Goal: Task Accomplishment & Management: Manage account settings

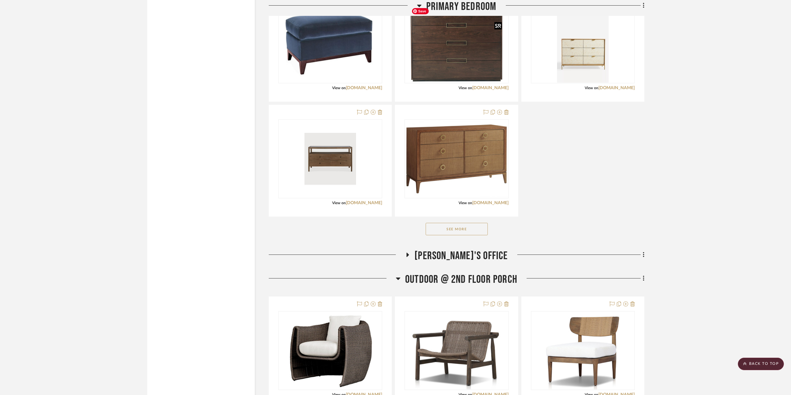
scroll to position [1756, 0]
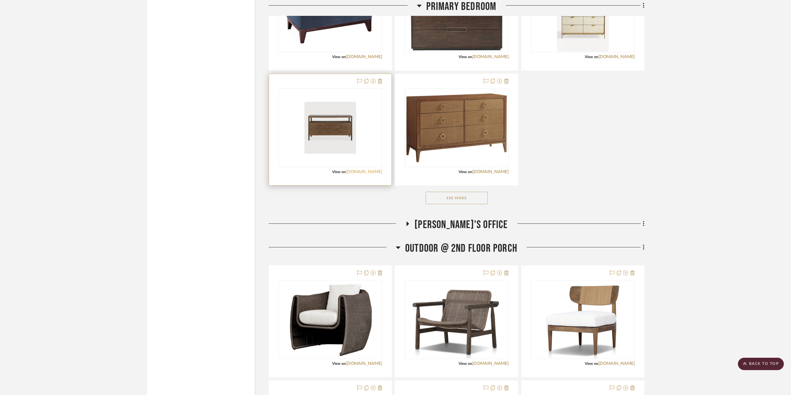
click at [368, 170] on link "[DOMAIN_NAME]" at bounding box center [364, 172] width 36 height 4
click at [370, 172] on link "[DOMAIN_NAME]" at bounding box center [364, 172] width 36 height 4
click at [322, 169] on div "View on [DOMAIN_NAME]" at bounding box center [330, 172] width 104 height 6
click at [320, 163] on img "0" at bounding box center [330, 128] width 52 height 78
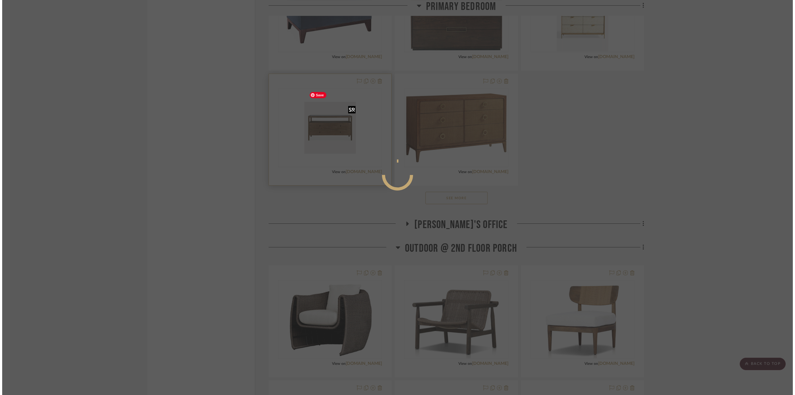
scroll to position [0, 0]
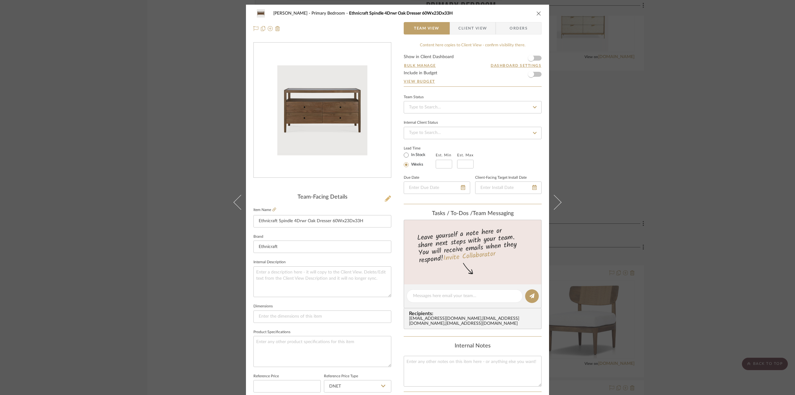
click at [386, 200] on icon at bounding box center [388, 198] width 6 height 6
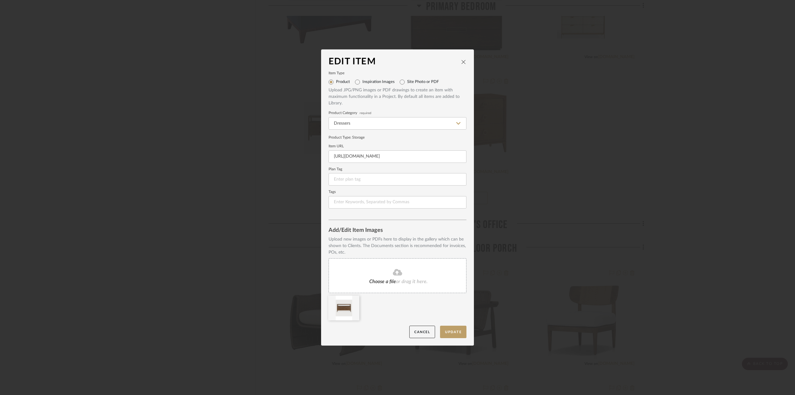
click at [403, 283] on span "or drag it here." at bounding box center [412, 281] width 32 height 5
click at [353, 304] on div at bounding box center [343, 307] width 31 height 25
click at [353, 301] on icon at bounding box center [355, 299] width 4 height 5
click at [451, 332] on button "Update" at bounding box center [453, 332] width 26 height 13
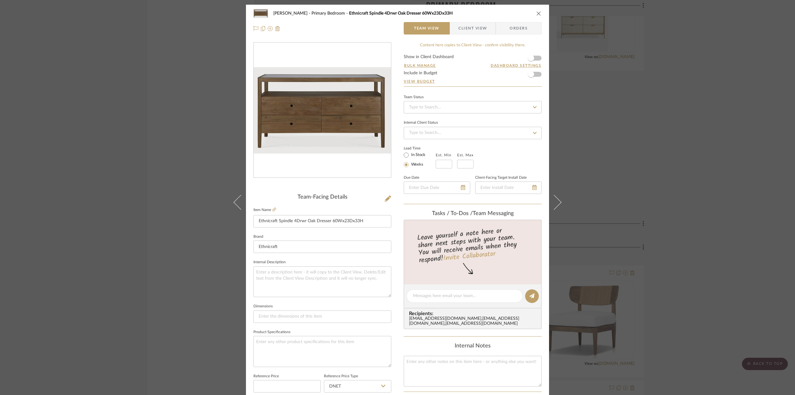
click at [537, 13] on icon "close" at bounding box center [539, 13] width 5 height 5
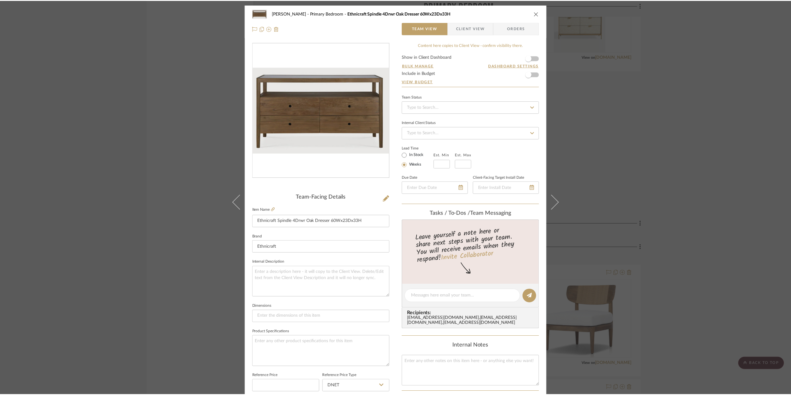
scroll to position [1756, 0]
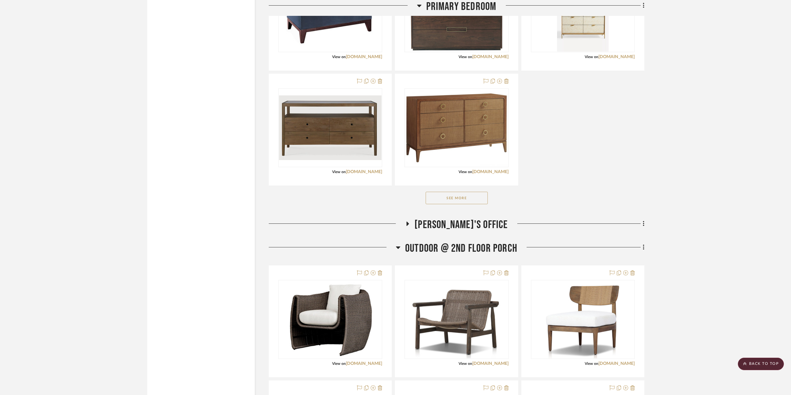
click at [642, 107] on div "SAATVA LUCERNE PLATFORM KING BED 89.8"W X 90"D X 48.3"H View on [DOMAIN_NAME] B…" at bounding box center [457, 15] width 376 height 342
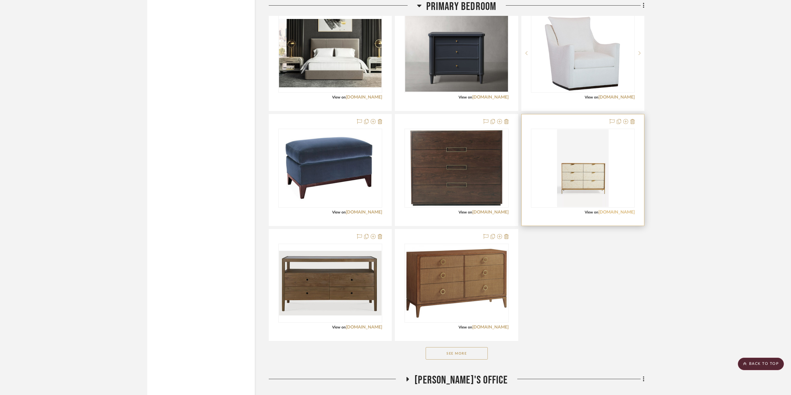
click at [605, 213] on link "[DOMAIN_NAME]" at bounding box center [616, 212] width 36 height 4
click at [580, 180] on img "0" at bounding box center [583, 168] width 52 height 78
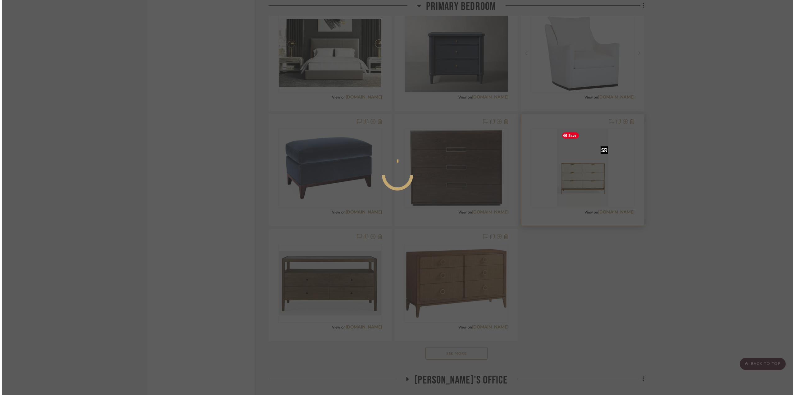
scroll to position [0, 0]
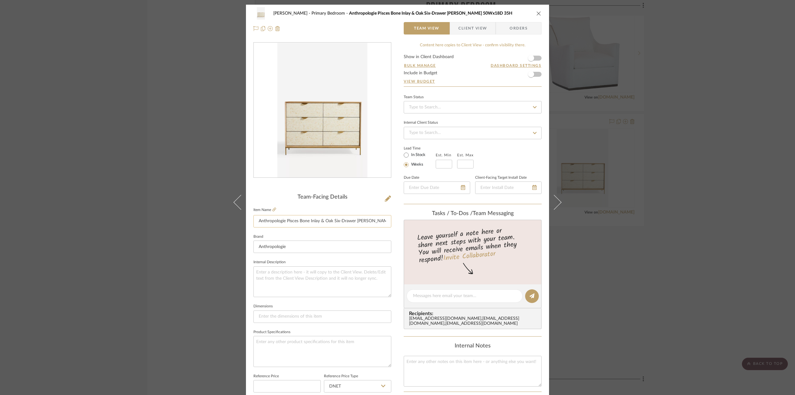
drag, startPoint x: 284, startPoint y: 218, endPoint x: 311, endPoint y: 220, distance: 27.1
click at [311, 220] on input "Anthropologie Pisces Bone Inlay & Oak Six-Drawer [PERSON_NAME] 50Wx18D 35H" at bounding box center [323, 221] width 138 height 12
click at [387, 198] on icon at bounding box center [388, 198] width 6 height 6
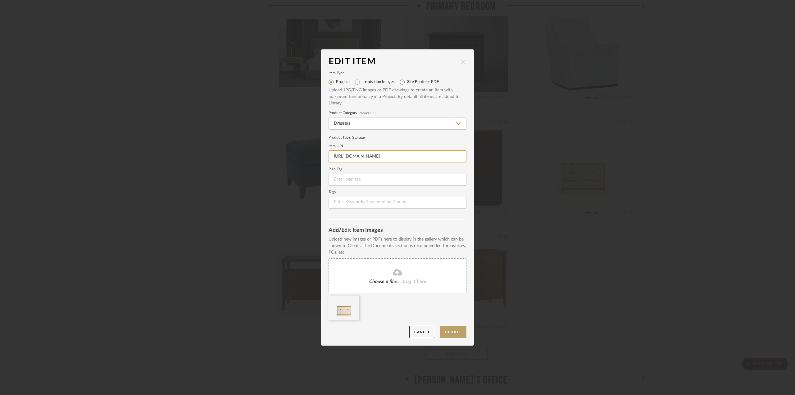
scroll to position [0, 53]
drag, startPoint x: 330, startPoint y: 155, endPoint x: 482, endPoint y: 158, distance: 152.6
click at [482, 158] on div "Edit Item Item Type Product Inspiration Images Site Photo or PDF Upload JPG/PNG…" at bounding box center [397, 197] width 795 height 395
paste input "shop/pisces-bone-inlay-oak-six-drawer-dresser2?color=004&type=STANDARD&size=One…"
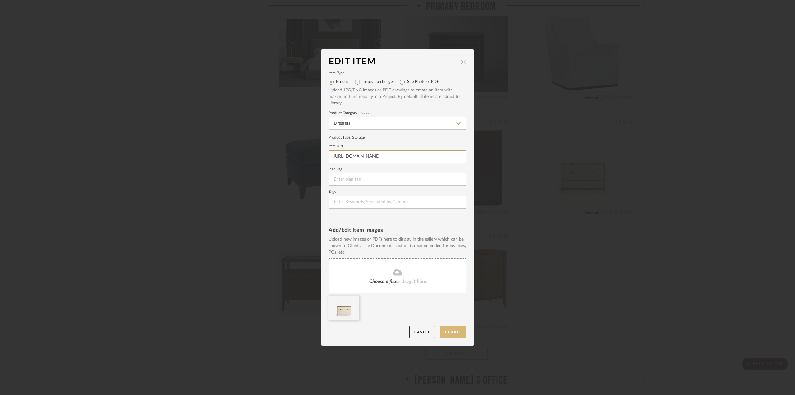
type input "[URL][DOMAIN_NAME]"
click at [453, 334] on button "Update" at bounding box center [453, 332] width 26 height 13
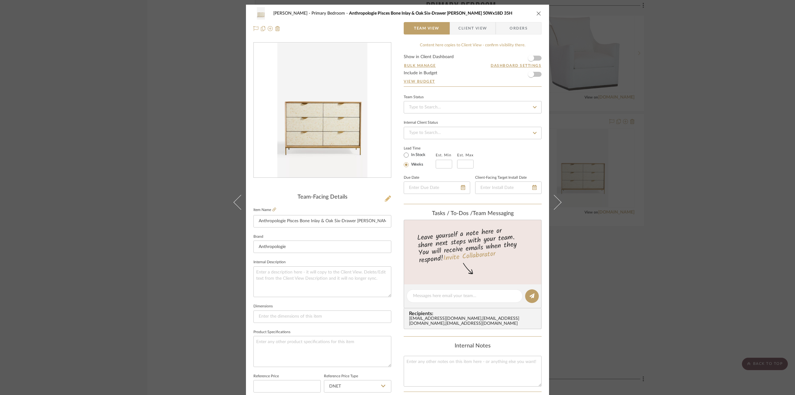
click at [388, 197] on icon at bounding box center [388, 198] width 6 height 6
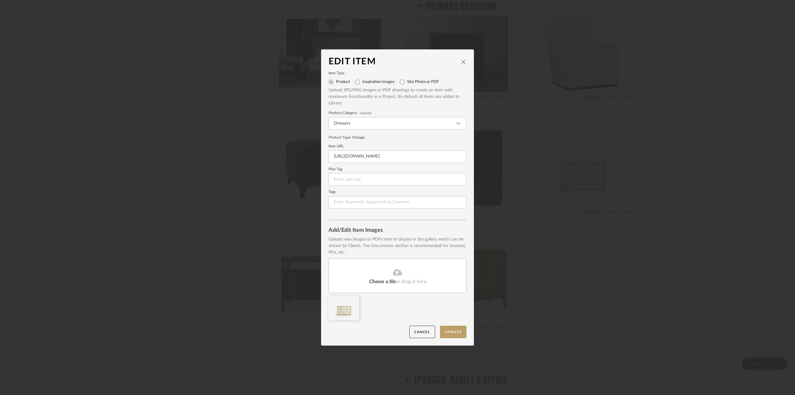
click at [375, 282] on span "Choose a file" at bounding box center [382, 281] width 27 height 5
click at [353, 300] on icon at bounding box center [355, 299] width 4 height 5
click at [448, 333] on button "Update" at bounding box center [453, 332] width 26 height 13
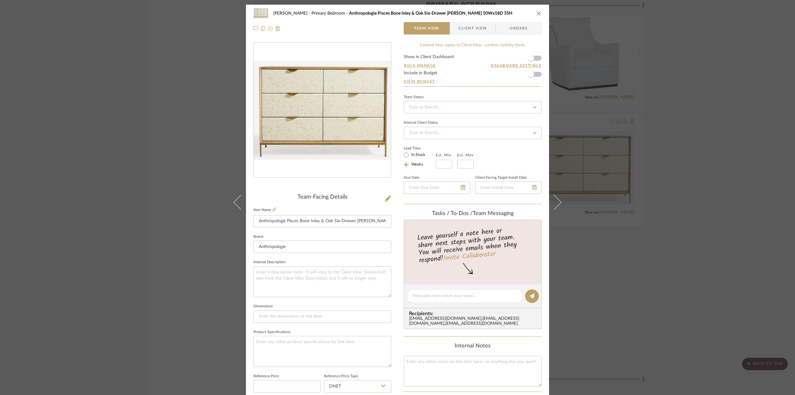
click at [538, 12] on icon "close" at bounding box center [539, 13] width 5 height 5
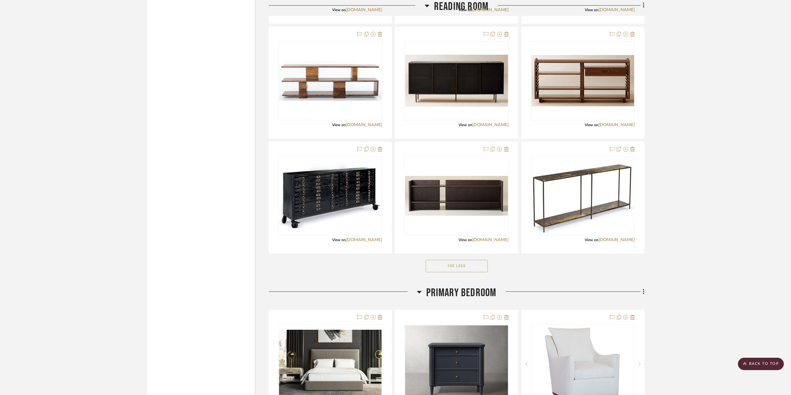
scroll to position [1196, 0]
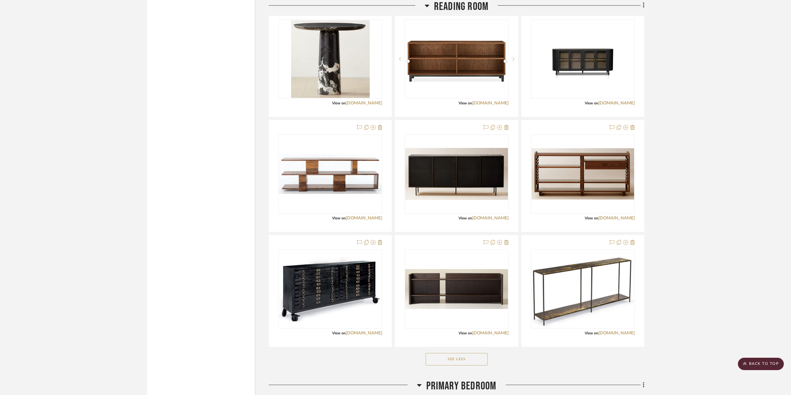
click at [428, 3] on icon at bounding box center [427, 5] width 5 height 7
